Goal: Transaction & Acquisition: Obtain resource

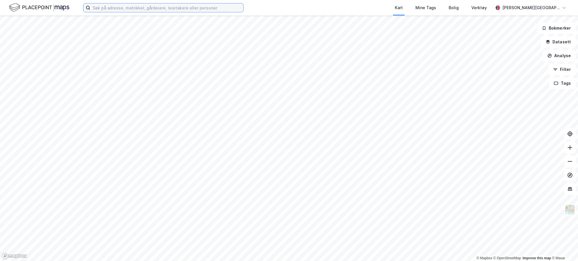
click at [137, 11] on input at bounding box center [166, 7] width 153 height 9
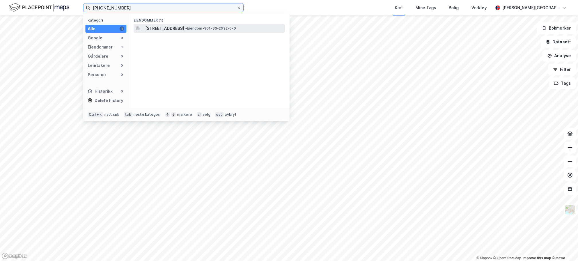
type input "[PHONE_NUMBER]"
click at [184, 27] on span "[STREET_ADDRESS]" at bounding box center [164, 28] width 39 height 7
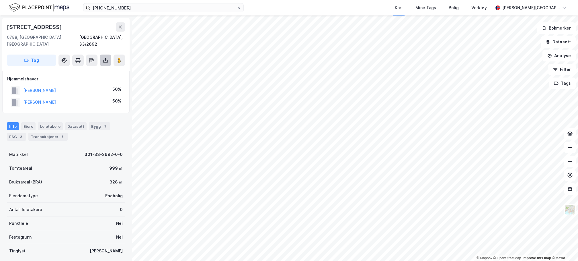
click at [107, 57] on icon at bounding box center [106, 60] width 6 height 6
click at [89, 69] on div "Last ned grunnbok" at bounding box center [76, 71] width 33 height 5
